Goal: Task Accomplishment & Management: Complete application form

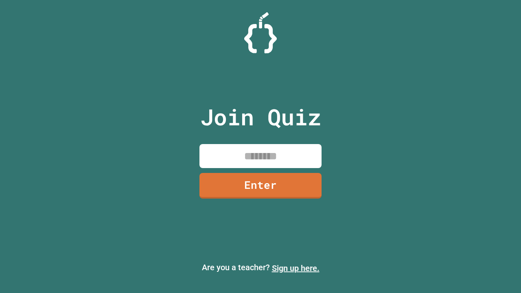
click at [295, 268] on link "Sign up here." at bounding box center [296, 268] width 48 height 10
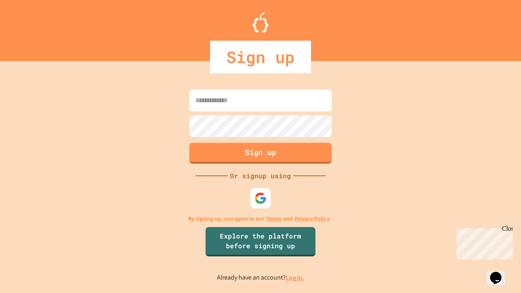
click at [295, 277] on link "Log in." at bounding box center [295, 277] width 19 height 9
